Goal: Task Accomplishment & Management: Manage account settings

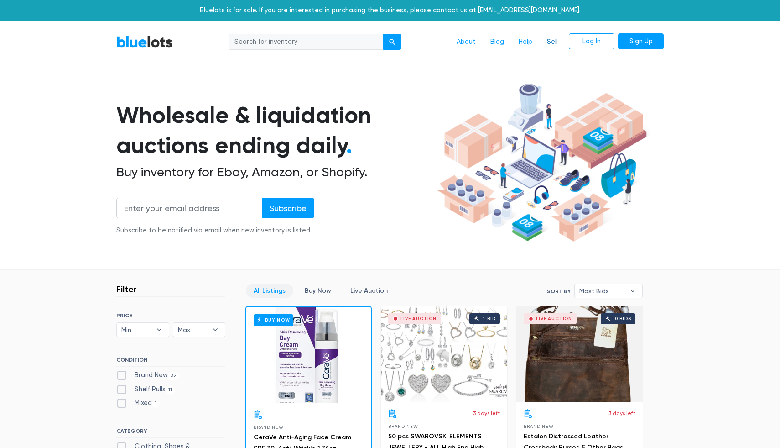
click at [548, 37] on link "Sell" at bounding box center [553, 41] width 26 height 17
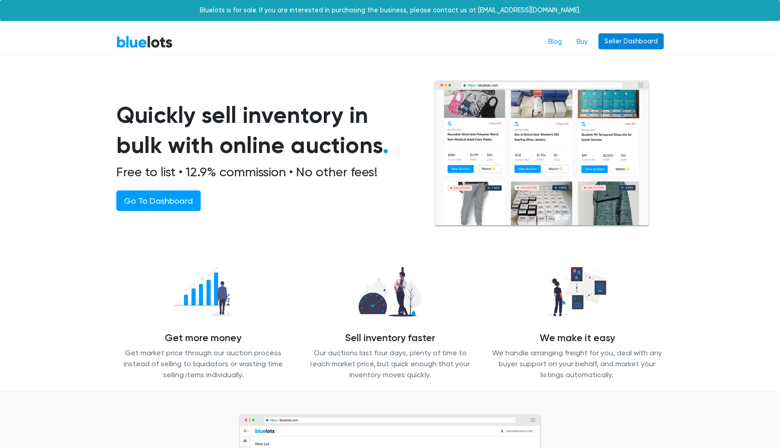
click at [628, 39] on link "Seller Dashboard" at bounding box center [631, 41] width 65 height 16
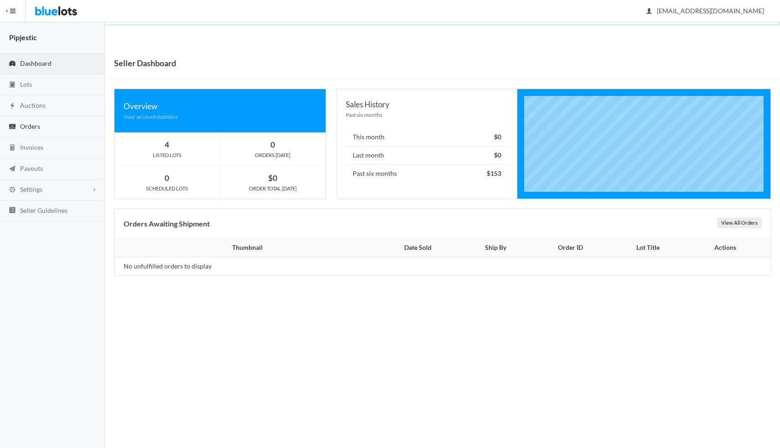
click at [44, 121] on link "Orders" at bounding box center [52, 126] width 105 height 21
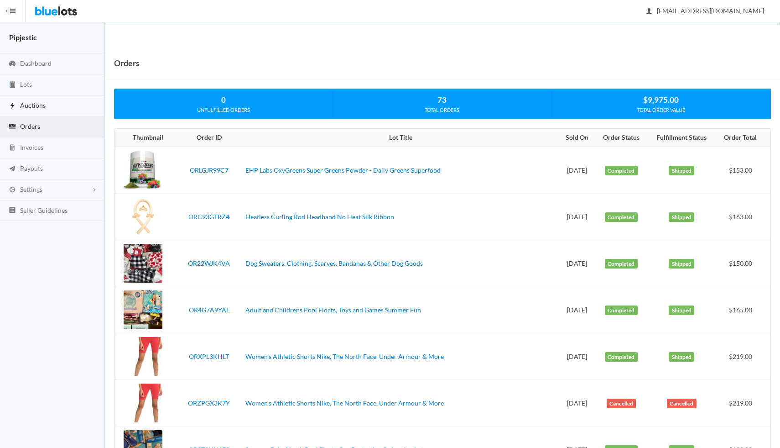
click at [50, 105] on link "Auctions" at bounding box center [52, 105] width 105 height 21
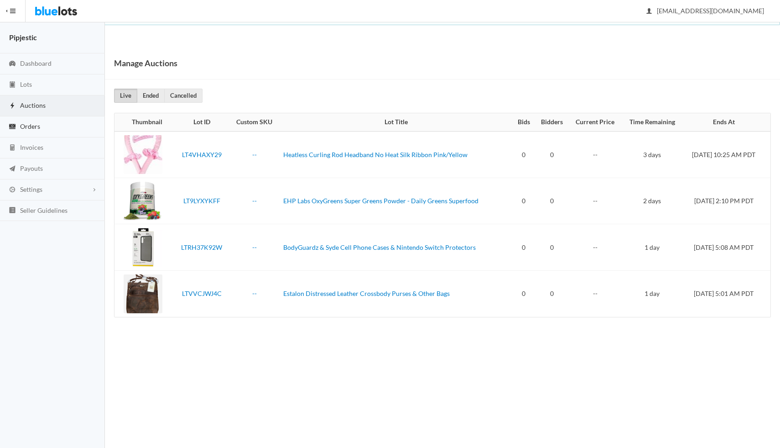
click at [43, 125] on link "Orders" at bounding box center [52, 126] width 105 height 21
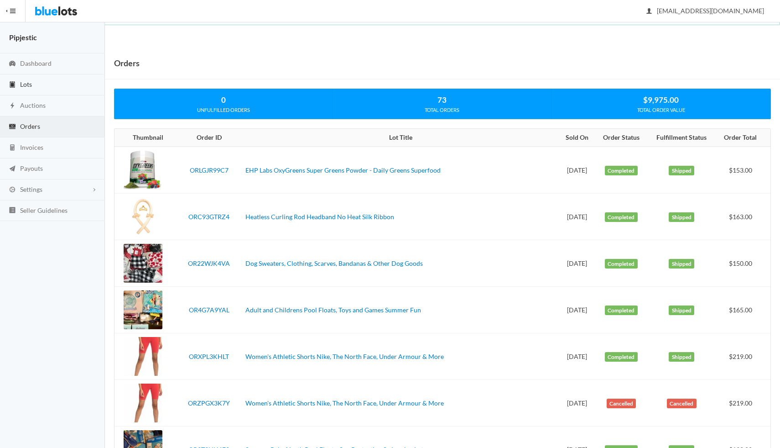
click at [47, 78] on link "Lots" at bounding box center [52, 84] width 105 height 21
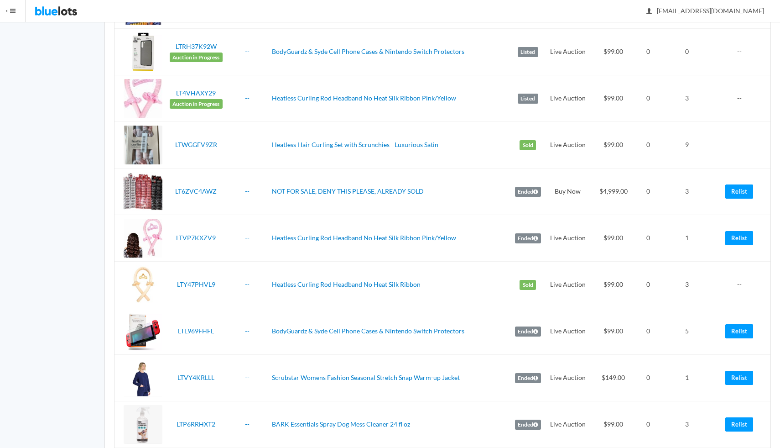
scroll to position [422, 0]
